Goal: Task Accomplishment & Management: Use online tool/utility

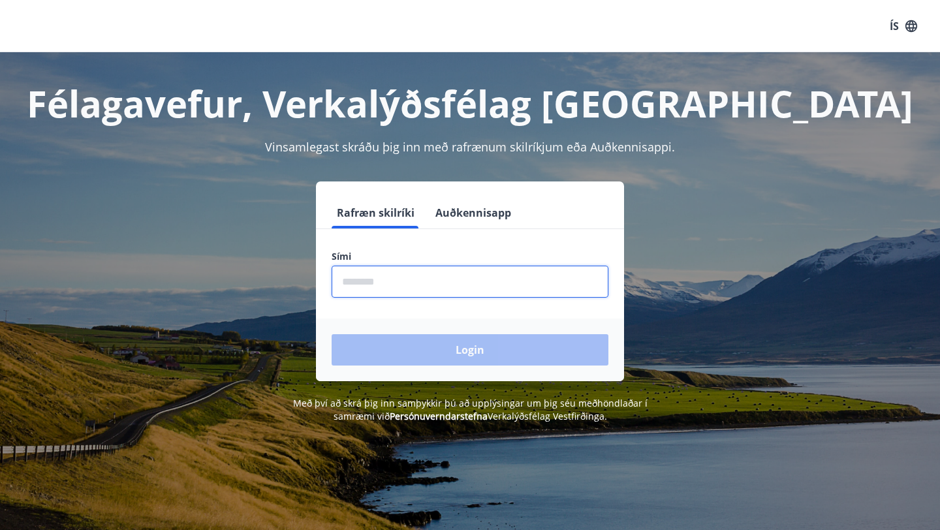
click at [362, 279] on input "phone" at bounding box center [470, 282] width 277 height 32
type input "********"
click at [332, 334] on button "Login" at bounding box center [470, 349] width 277 height 31
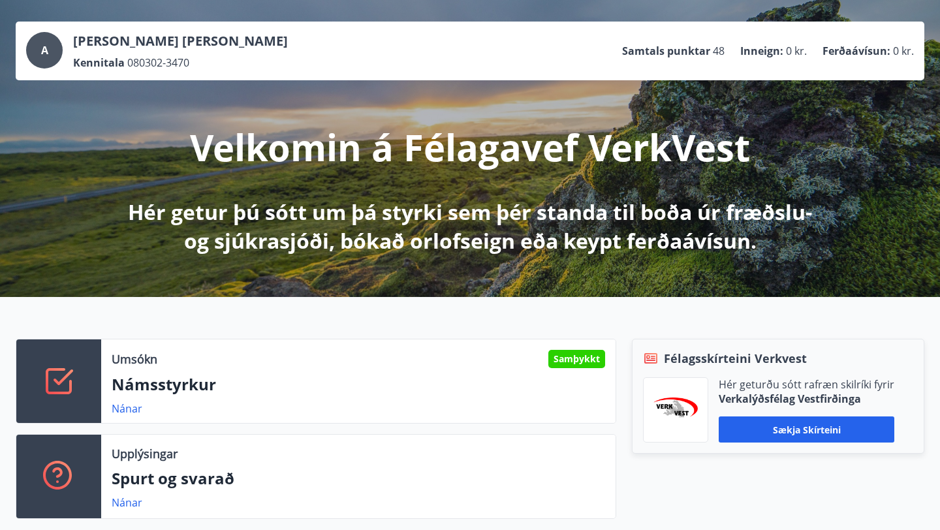
scroll to position [61, 0]
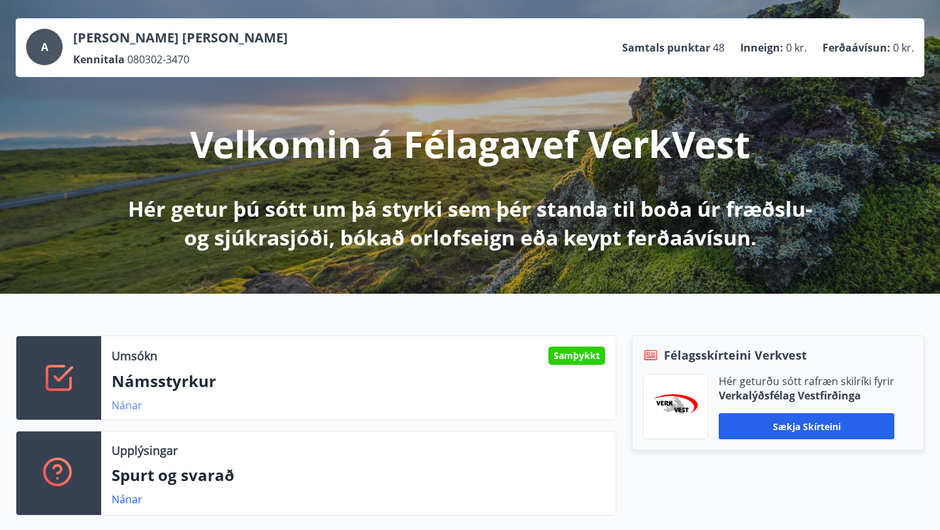
click at [126, 404] on link "Nánar" at bounding box center [127, 405] width 31 height 14
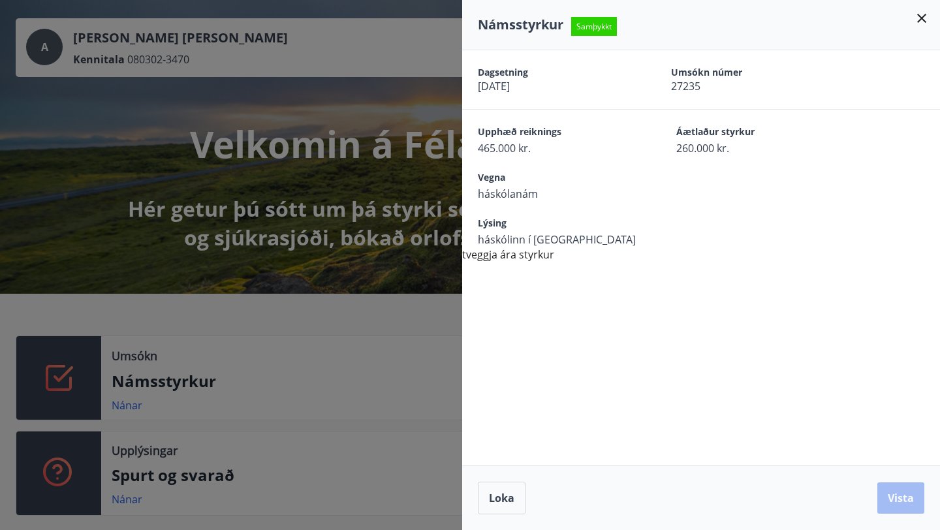
click at [469, 259] on div "Dagsetning 09.08.2025 Umsókn númer 27235 Upphæð reiknings 465.000 kr. Áætlaður …" at bounding box center [701, 156] width 478 height 212
click at [370, 313] on div at bounding box center [470, 265] width 940 height 530
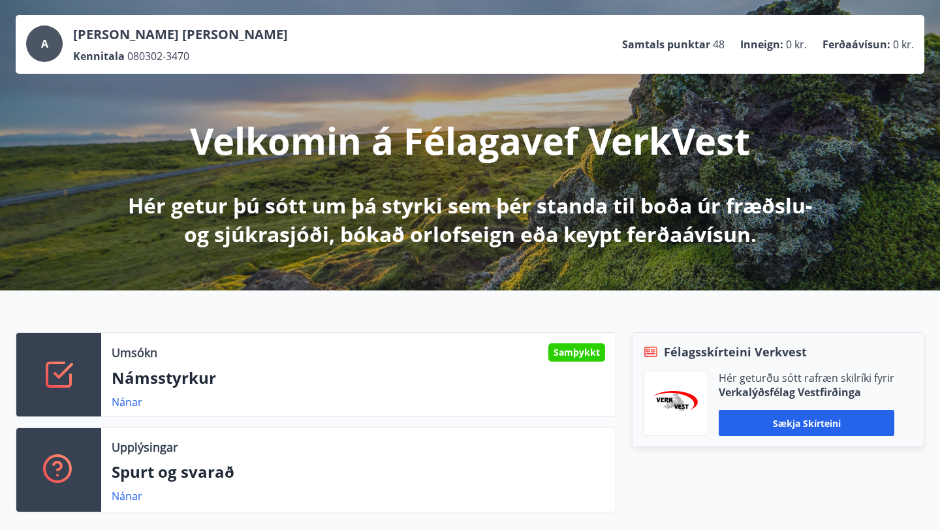
scroll to position [70, 0]
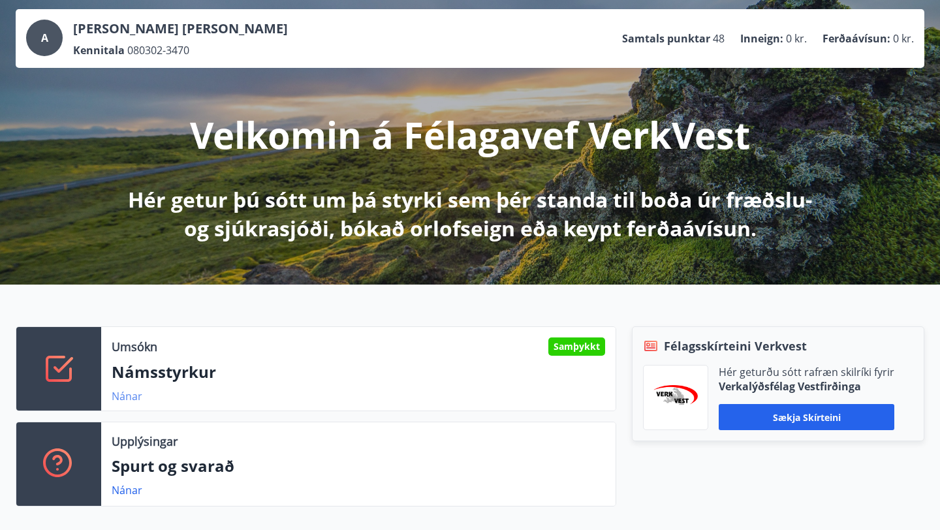
click at [127, 402] on link "Nánar" at bounding box center [127, 396] width 31 height 14
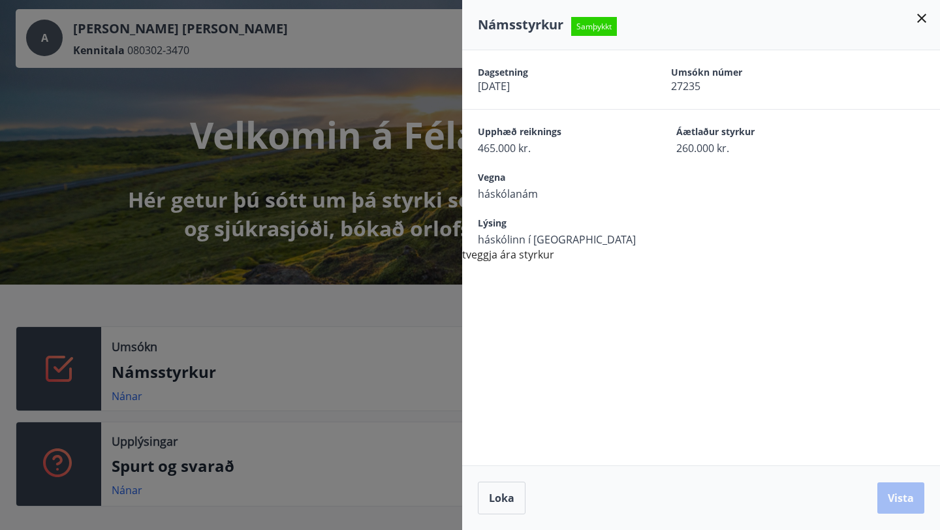
click at [235, 285] on div at bounding box center [470, 265] width 940 height 530
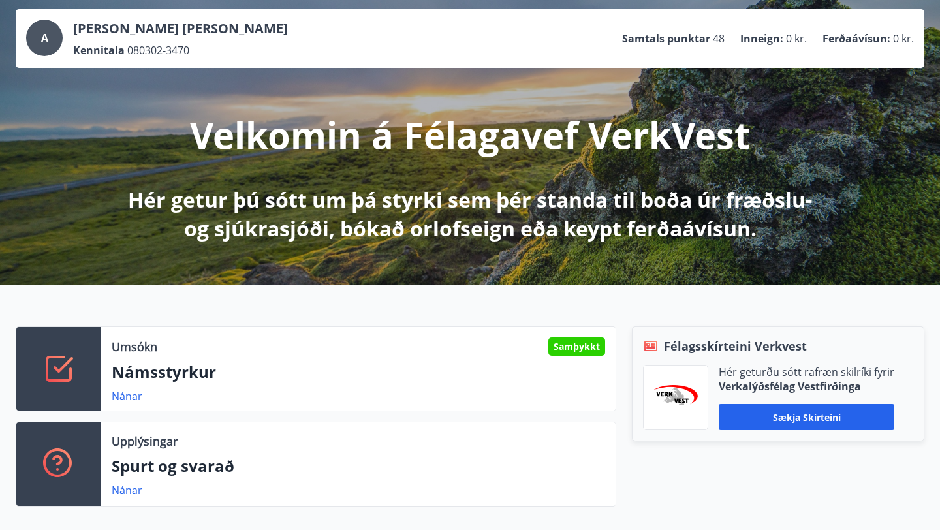
scroll to position [0, 0]
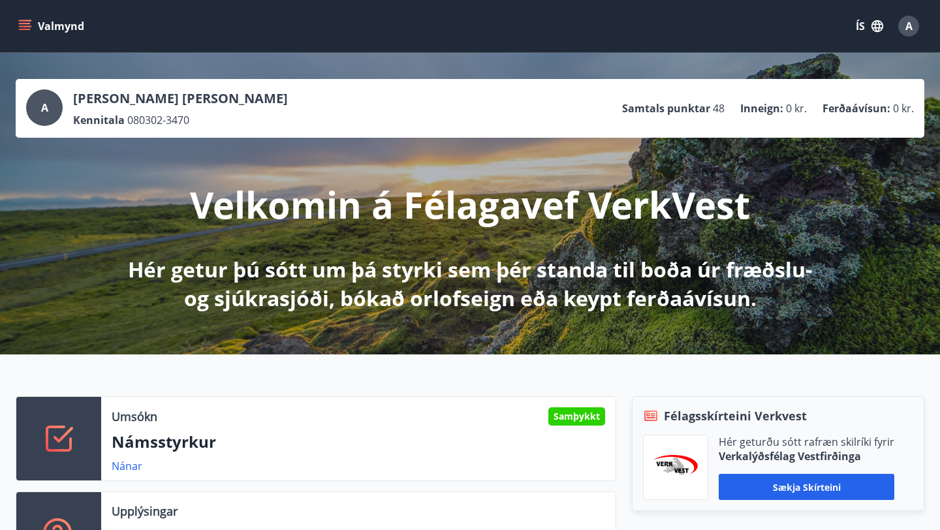
click at [23, 21] on icon "menu" at bounding box center [26, 20] width 14 height 1
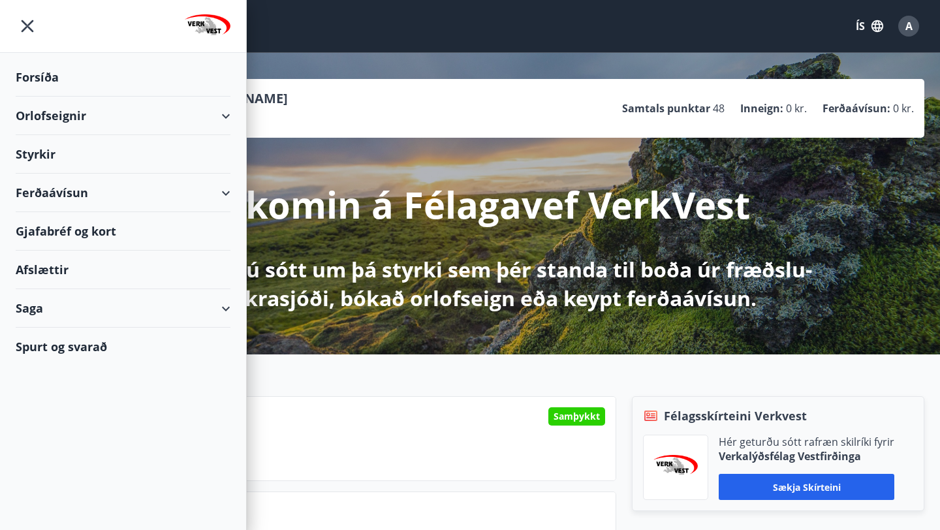
click at [74, 121] on div "Orlofseignir" at bounding box center [123, 116] width 215 height 39
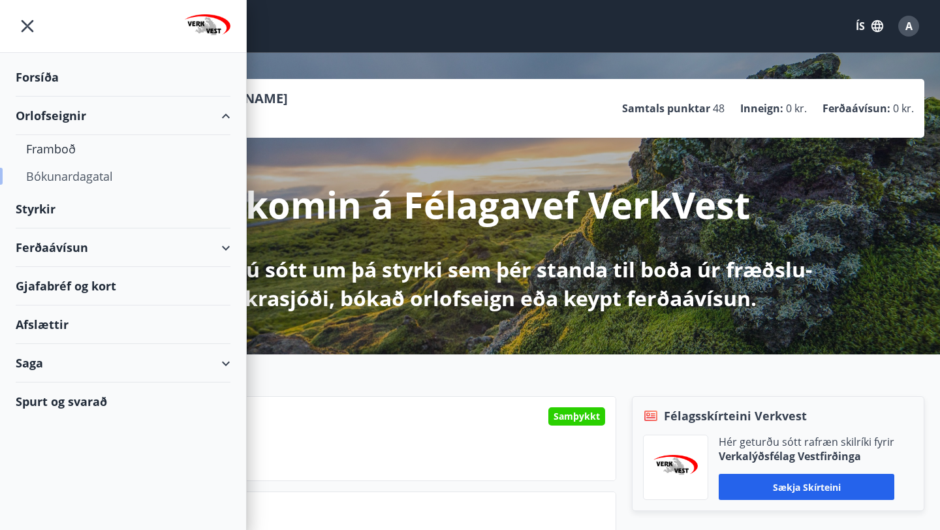
click at [67, 179] on div "Bókunardagatal" at bounding box center [123, 176] width 194 height 27
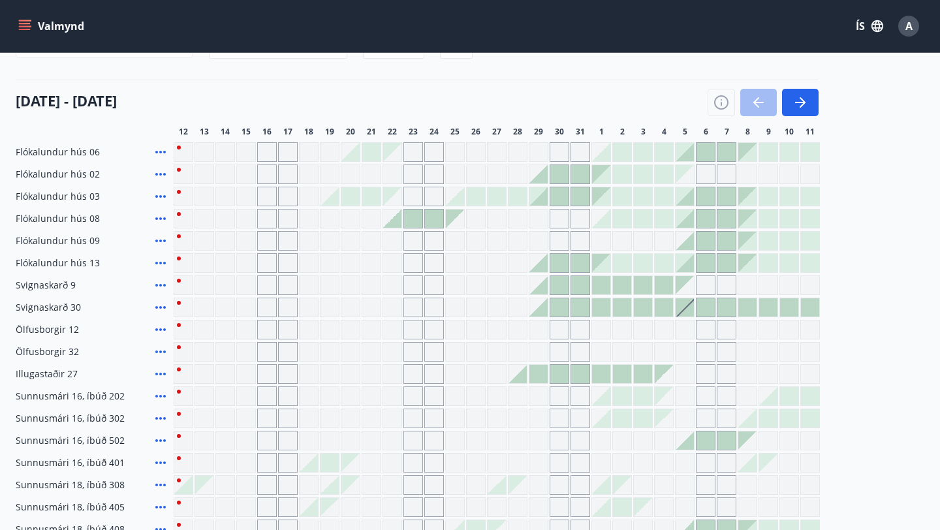
scroll to position [140, 0]
click at [798, 112] on button "button" at bounding box center [800, 103] width 37 height 27
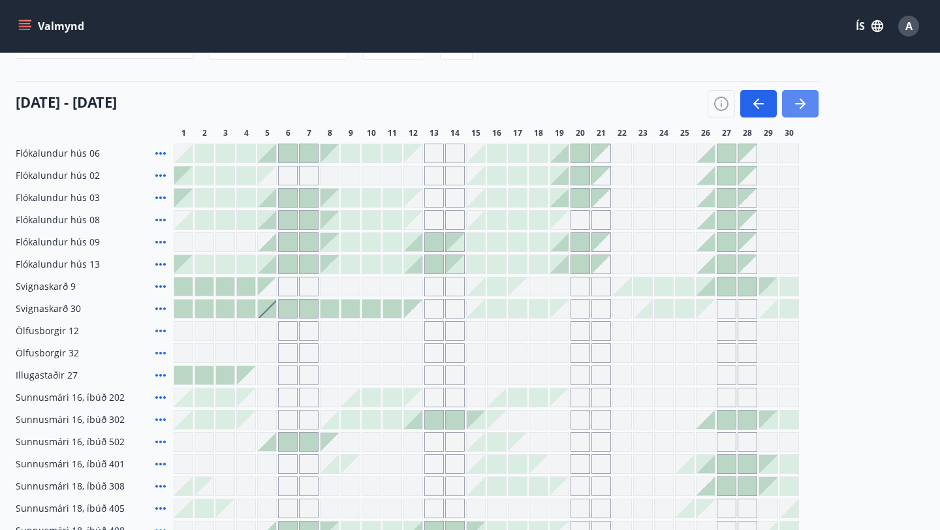
click at [798, 112] on button "button" at bounding box center [800, 103] width 37 height 27
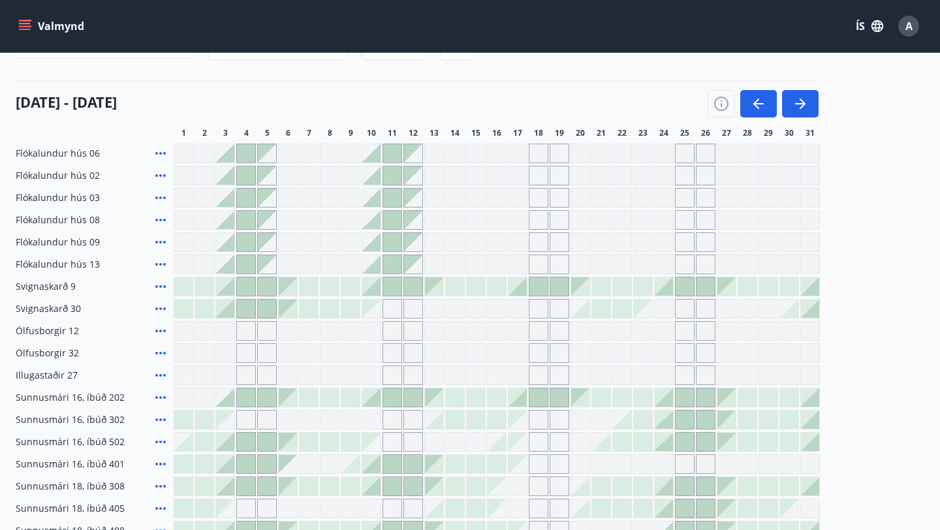
click at [224, 292] on div at bounding box center [225, 286] width 18 height 18
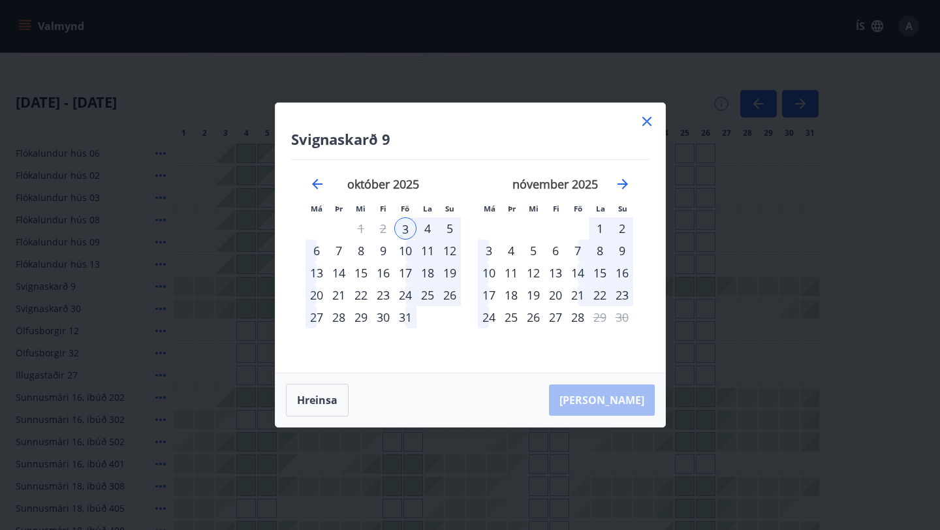
click at [315, 255] on div "6" at bounding box center [317, 251] width 22 height 22
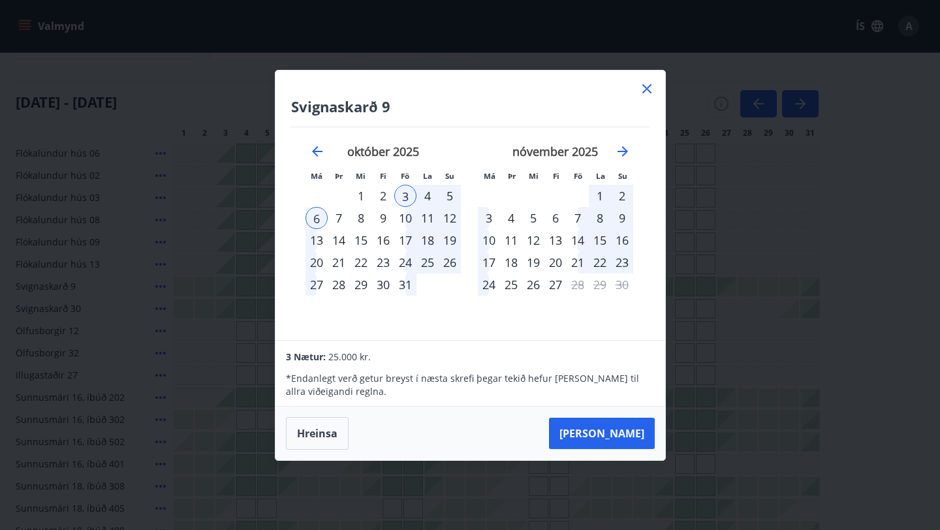
click at [644, 87] on icon at bounding box center [647, 89] width 16 height 16
